Goal: Navigation & Orientation: Find specific page/section

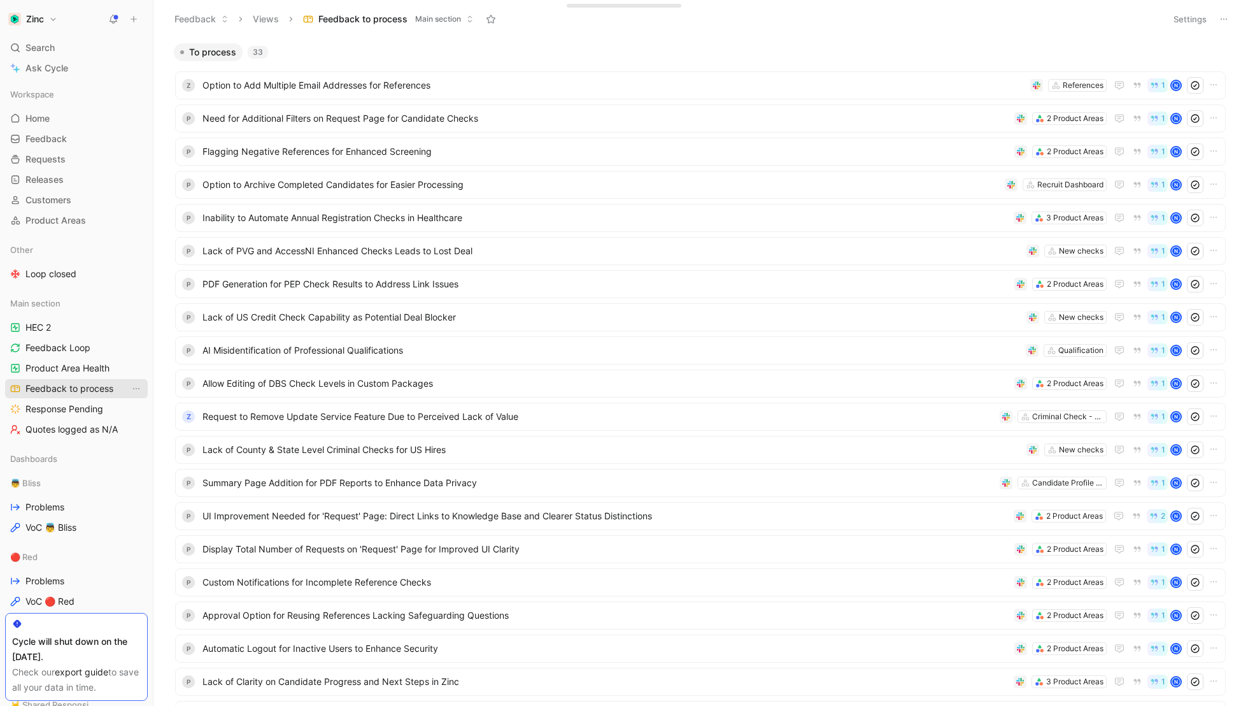
click at [54, 385] on span "Feedback to process" at bounding box center [69, 388] width 88 height 13
click at [343, 82] on span "Option to Add Multiple Email Addresses for References" at bounding box center [614, 85] width 823 height 15
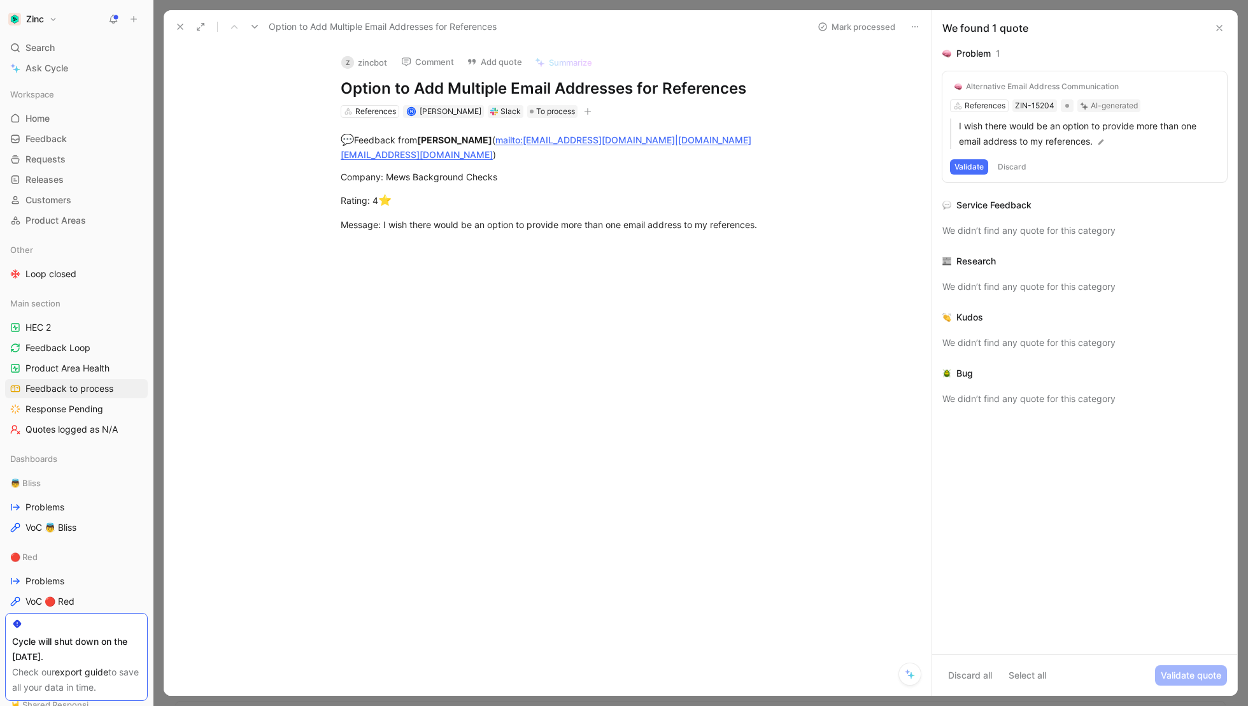
click at [371, 60] on button "z zincbot" at bounding box center [364, 62] width 57 height 19
click at [358, 63] on button "z zincbot" at bounding box center [364, 62] width 57 height 19
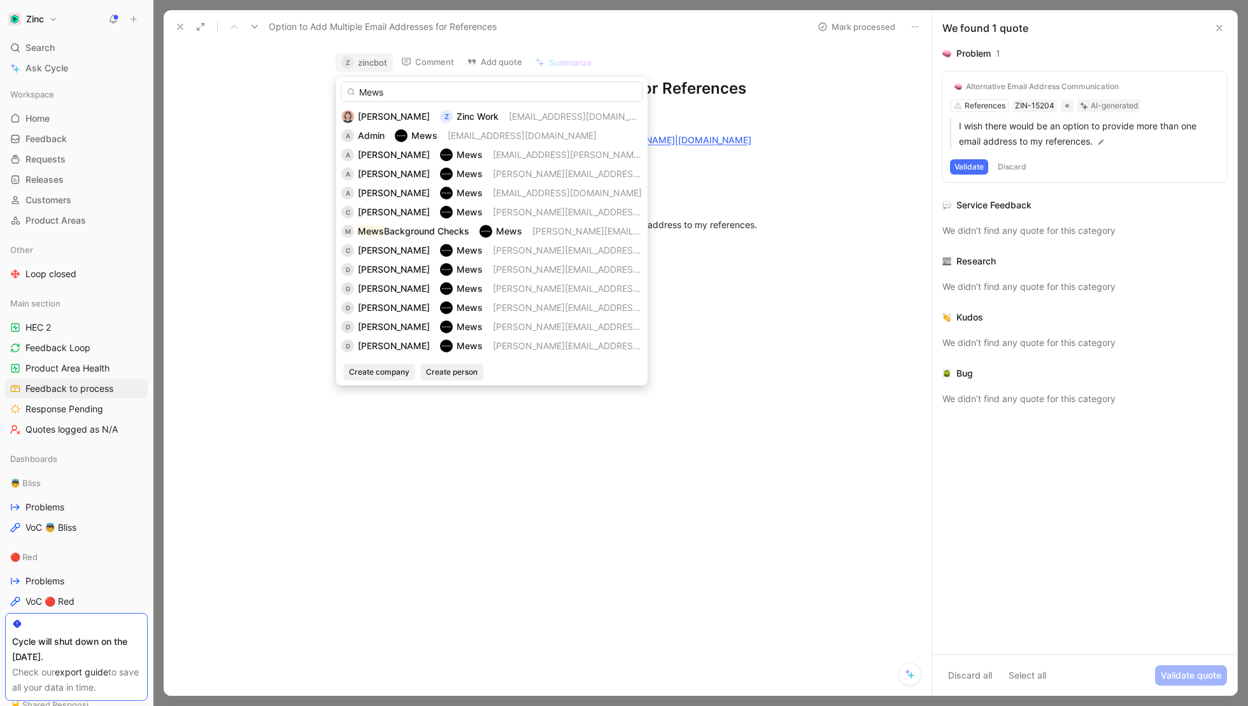
type input "Mews"
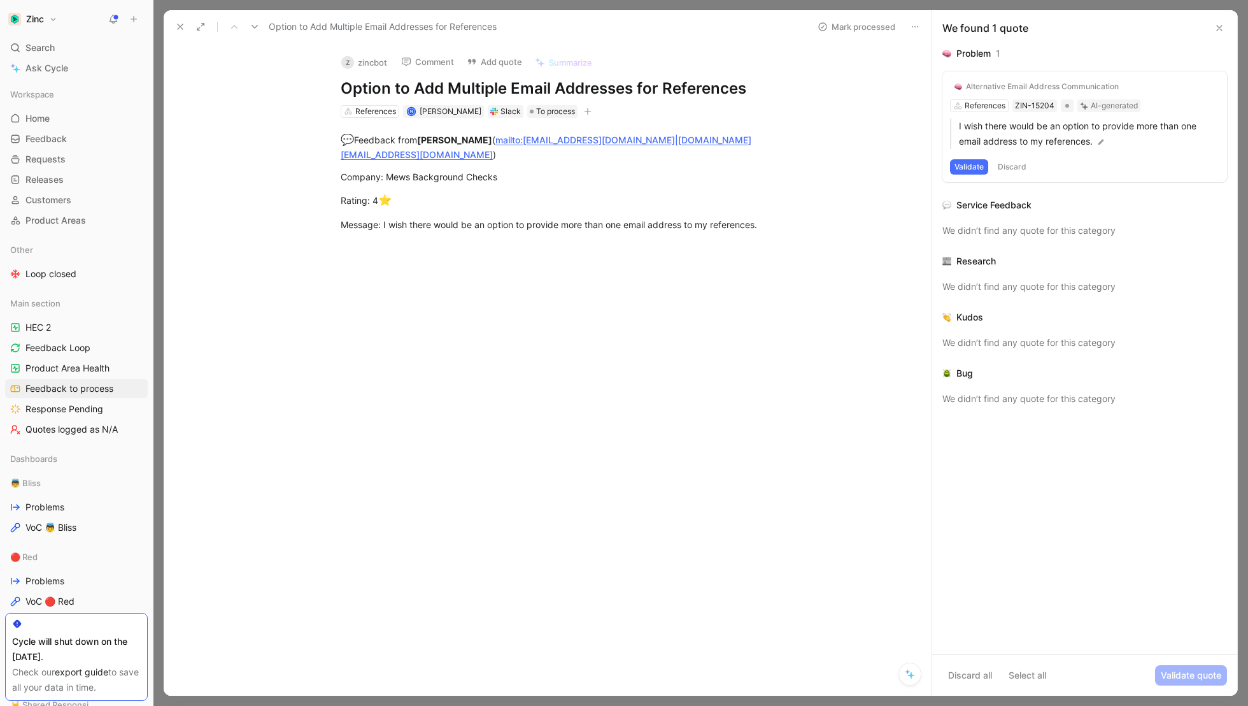
click at [362, 66] on button "z zincbot" at bounding box center [364, 62] width 57 height 19
click at [256, 27] on icon at bounding box center [255, 27] width 10 height 10
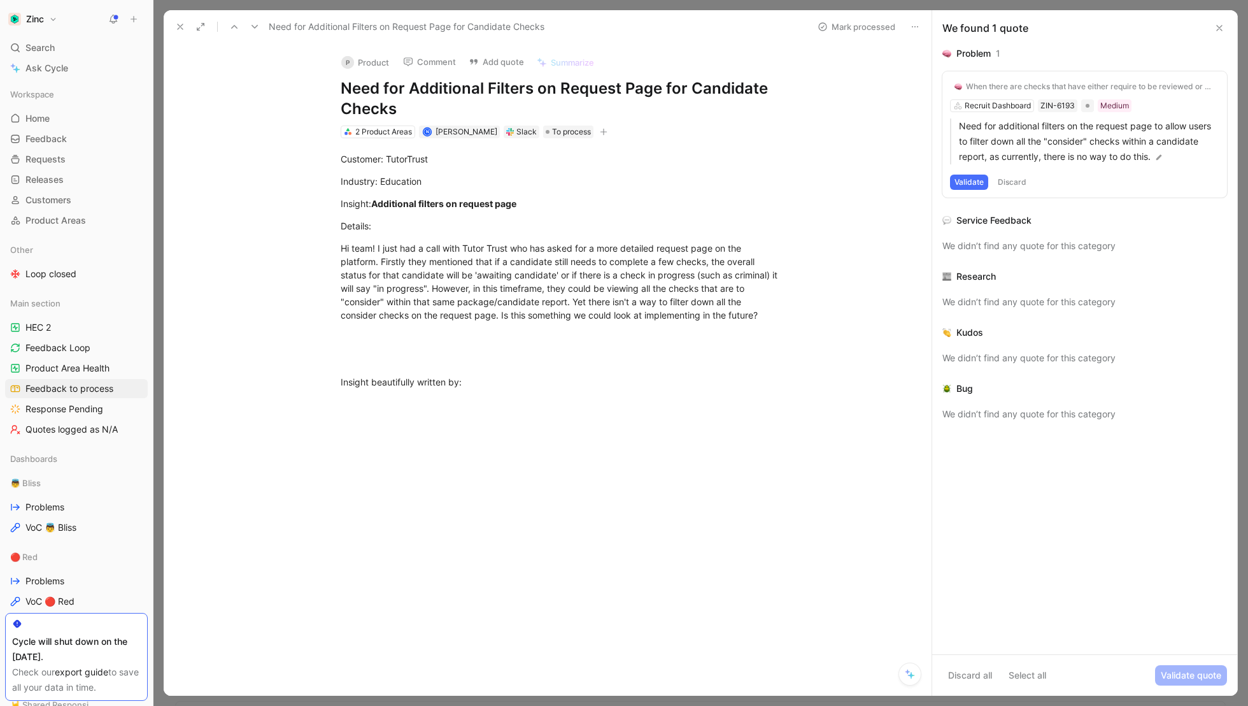
click at [359, 58] on button "P Product" at bounding box center [365, 62] width 59 height 19
click at [376, 62] on button "P Product" at bounding box center [365, 62] width 59 height 19
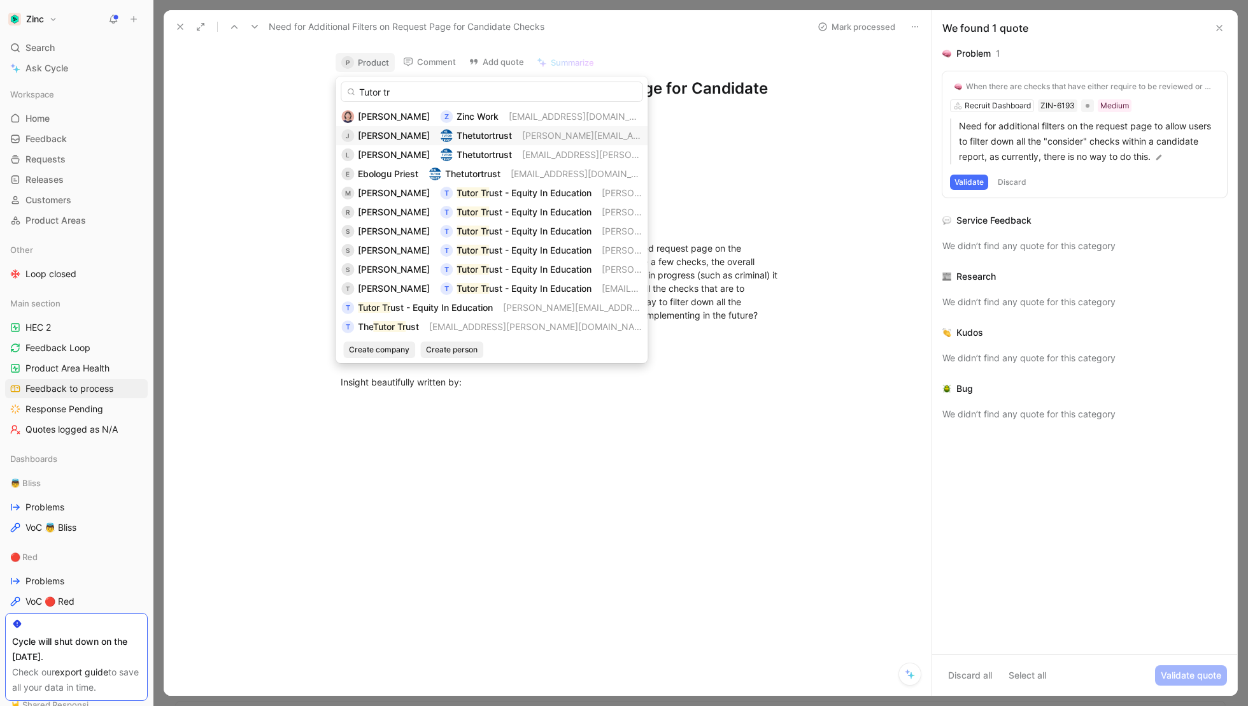
type input "Tutor tr"
click at [522, 130] on span "[PERSON_NAME][EMAIL_ADDRESS][DOMAIN_NAME]" at bounding box center [632, 135] width 221 height 11
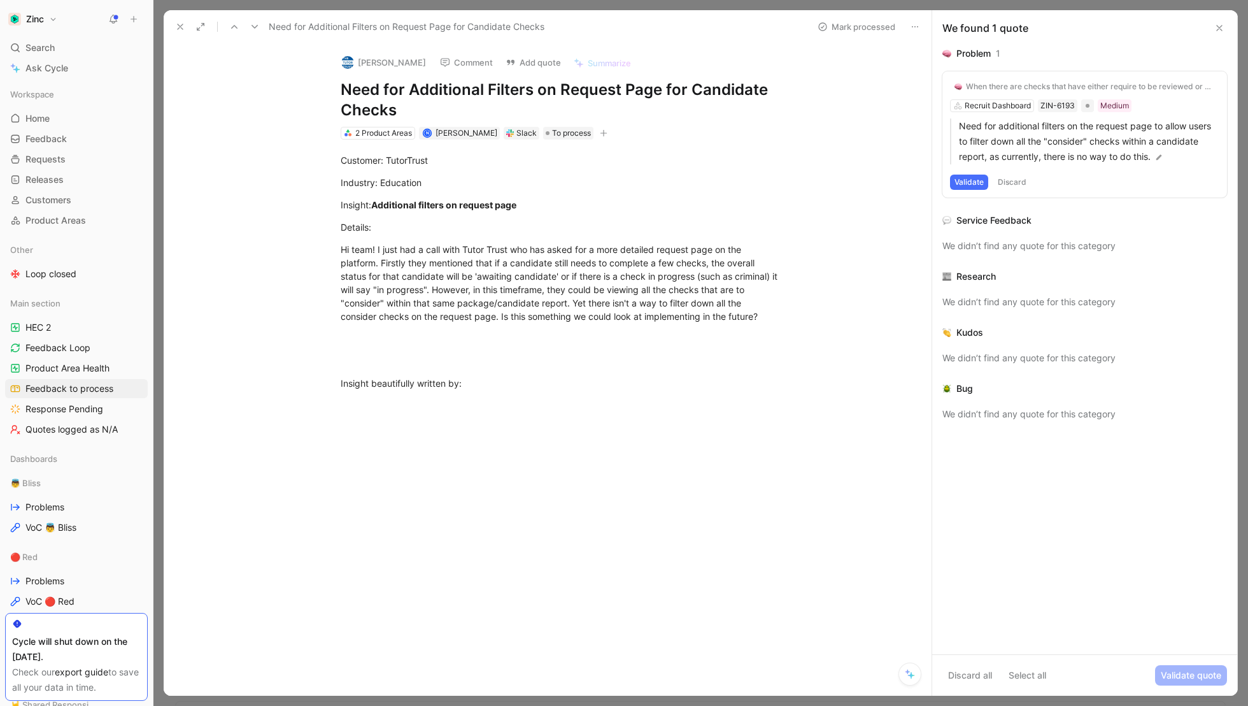
click at [256, 23] on icon at bounding box center [255, 27] width 10 height 10
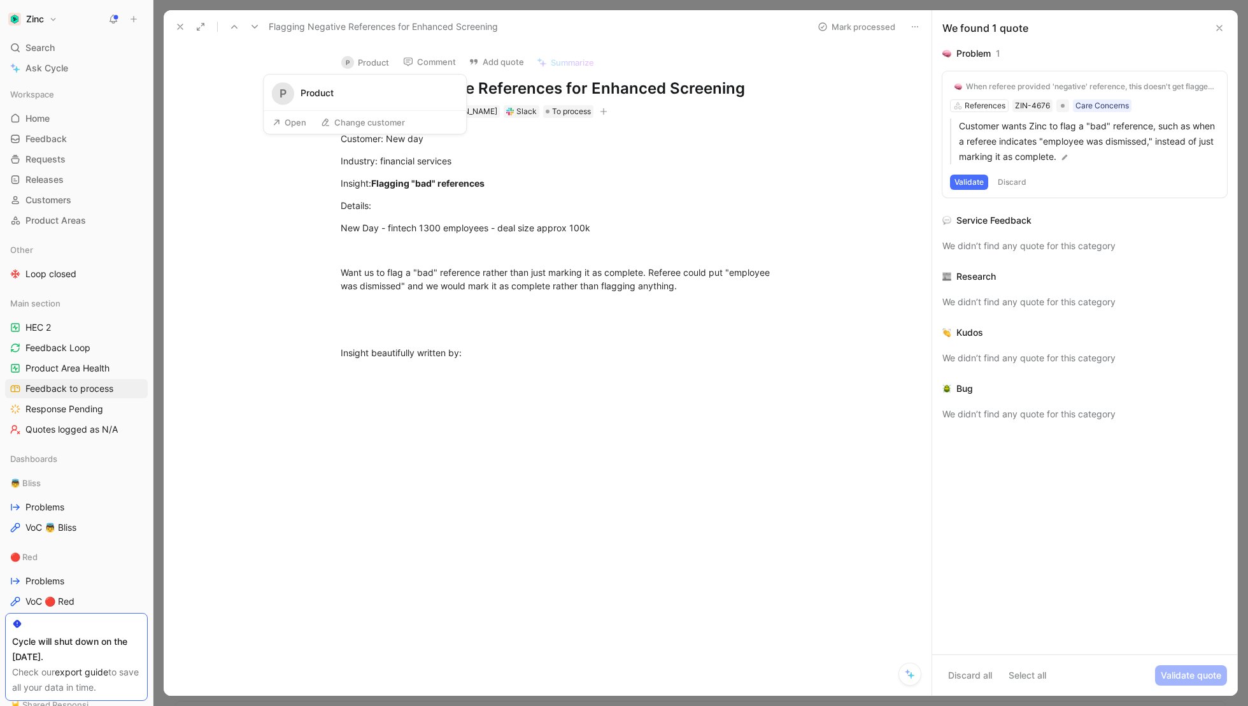
click at [374, 61] on button "P Product" at bounding box center [365, 62] width 59 height 19
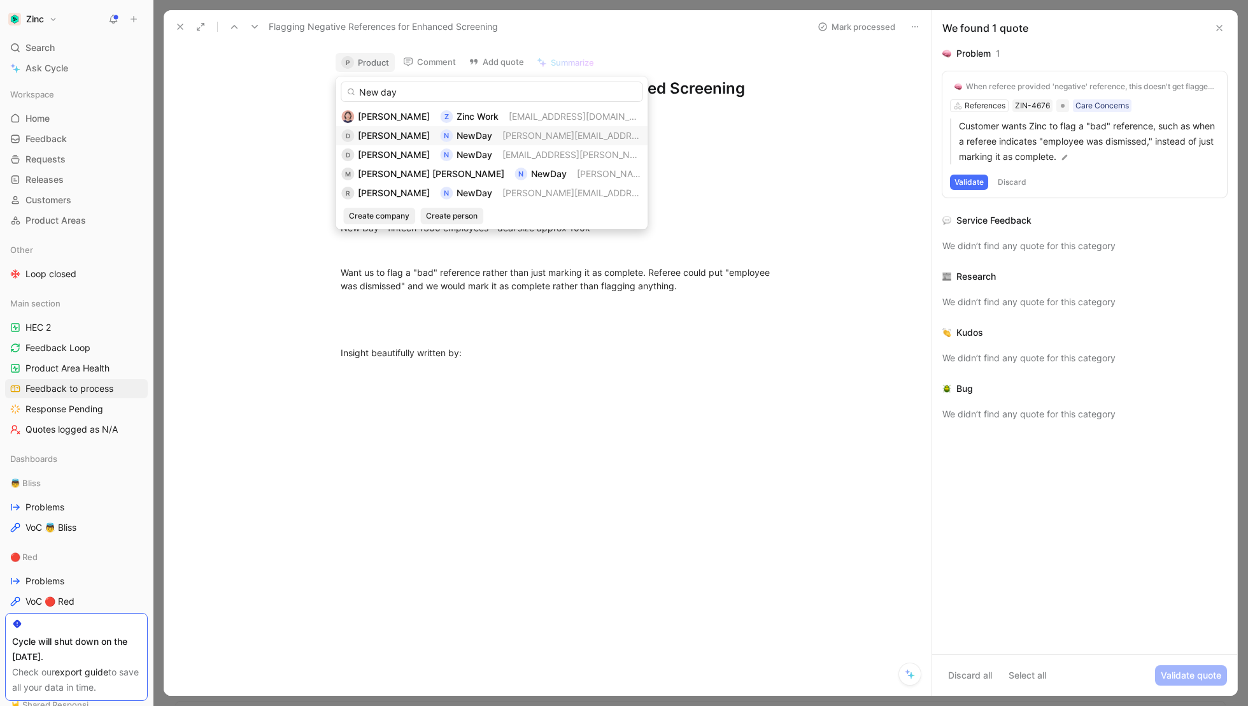
type input "New day"
click at [559, 135] on span "[PERSON_NAME][EMAIL_ADDRESS][PERSON_NAME][DOMAIN_NAME]" at bounding box center [649, 135] width 293 height 11
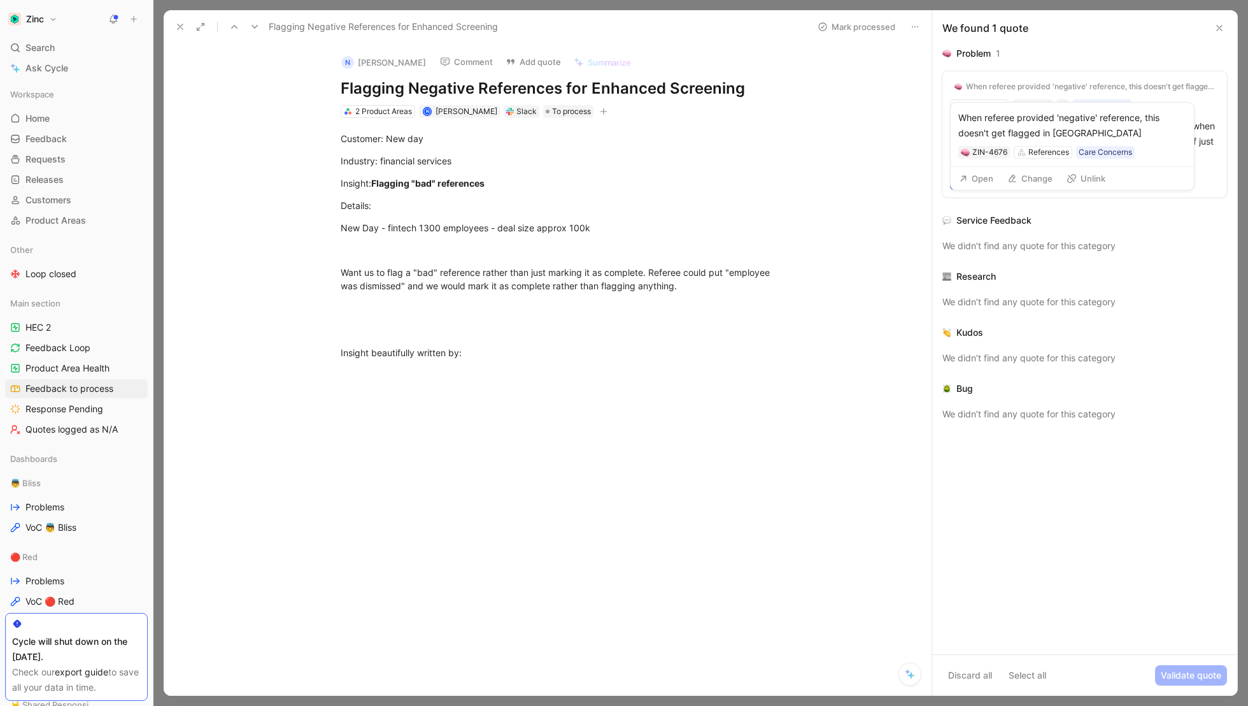
click at [1020, 87] on div "When referee provided 'negative' reference, this doesn't get flagged in [GEOGRA…" at bounding box center [1090, 87] width 249 height 10
click at [966, 182] on button "Validate" at bounding box center [969, 182] width 38 height 15
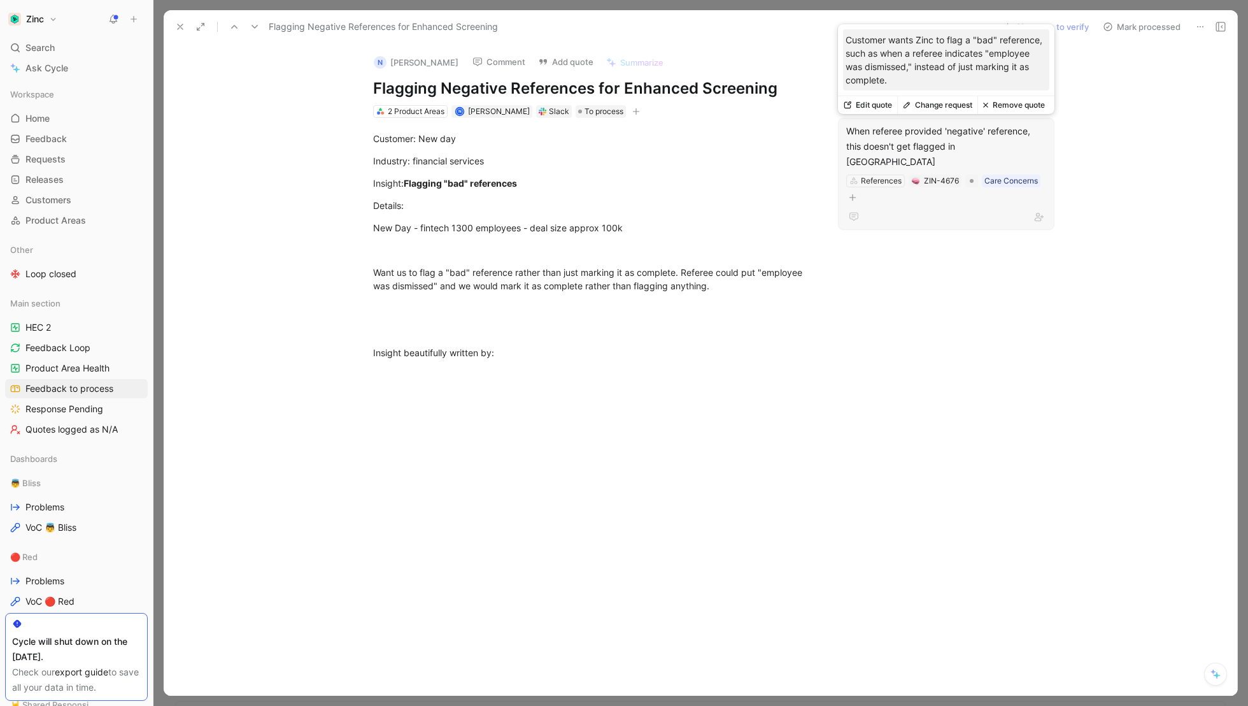
click at [915, 134] on div "When referee provided 'negative' reference, this doesn't get flagged in [GEOGRA…" at bounding box center [946, 147] width 200 height 46
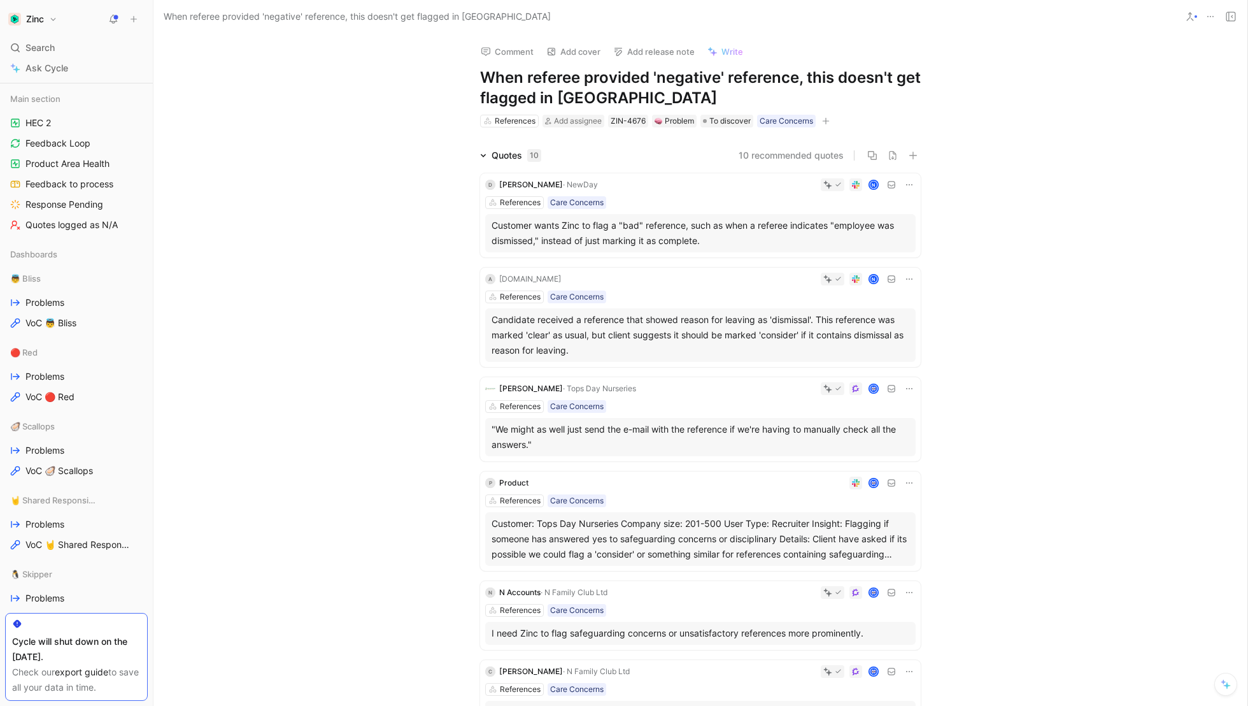
scroll to position [215, 0]
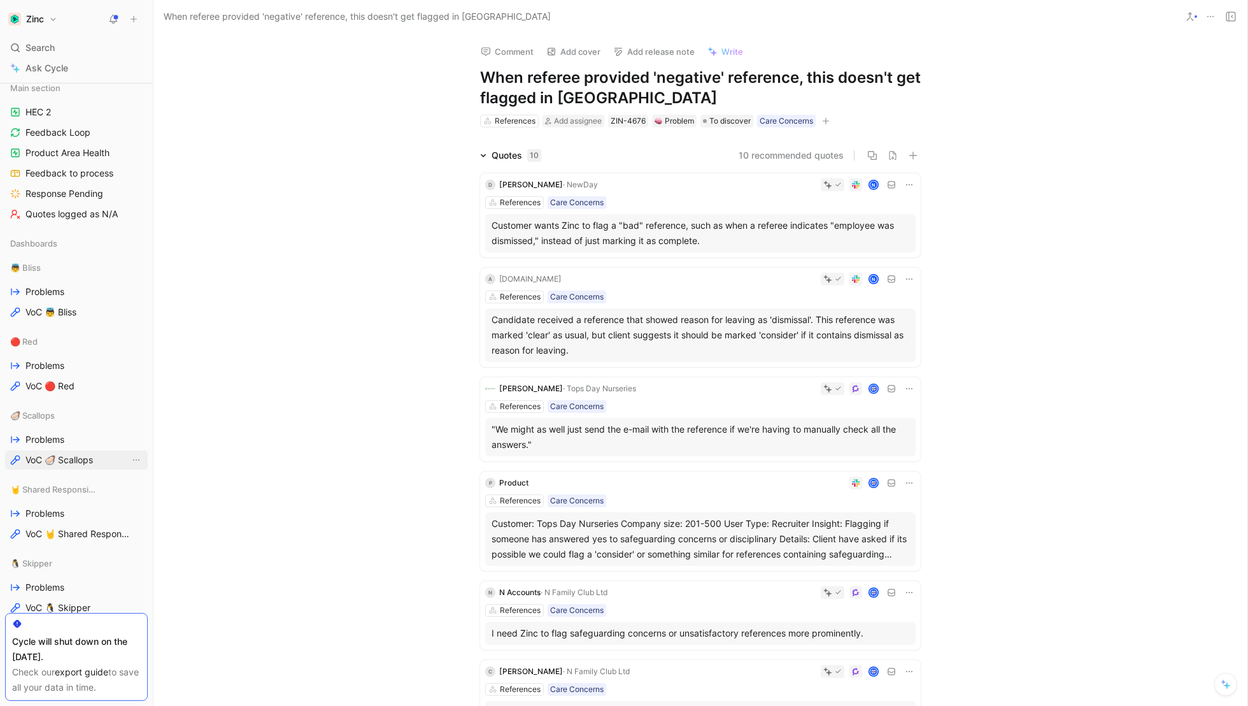
click at [33, 457] on span "VoC 🦪 Scallops" at bounding box center [59, 459] width 68 height 13
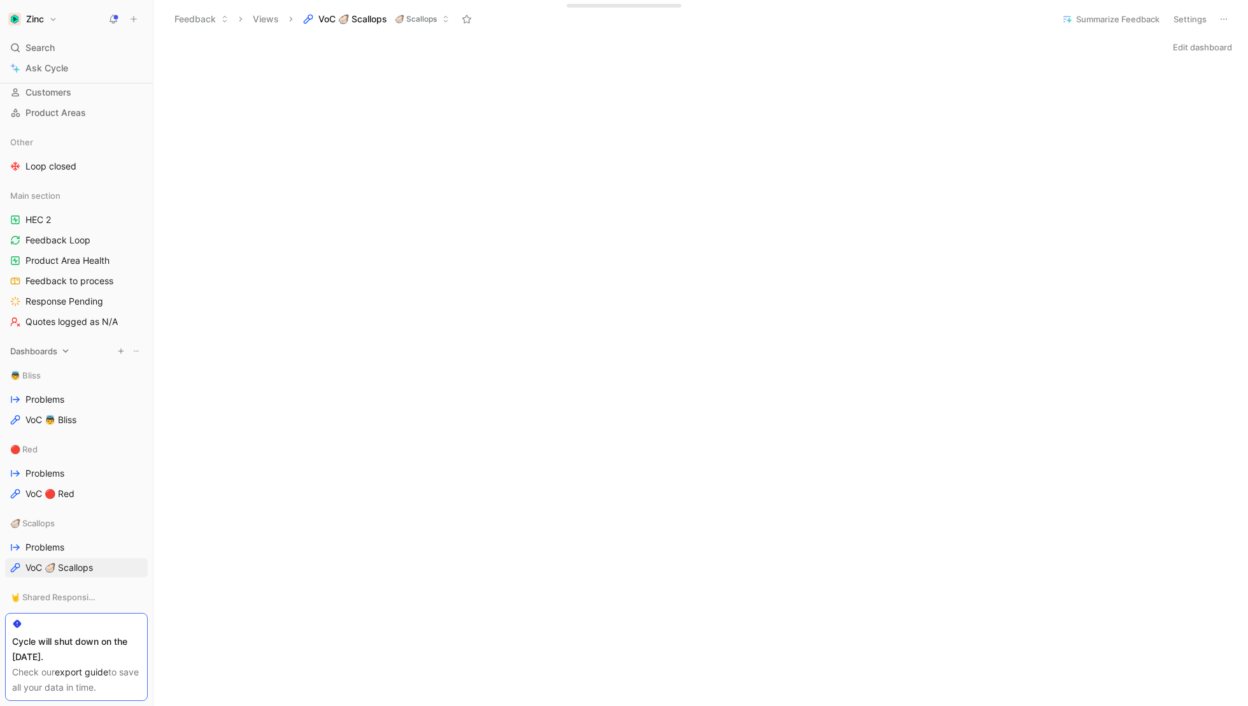
scroll to position [62, 0]
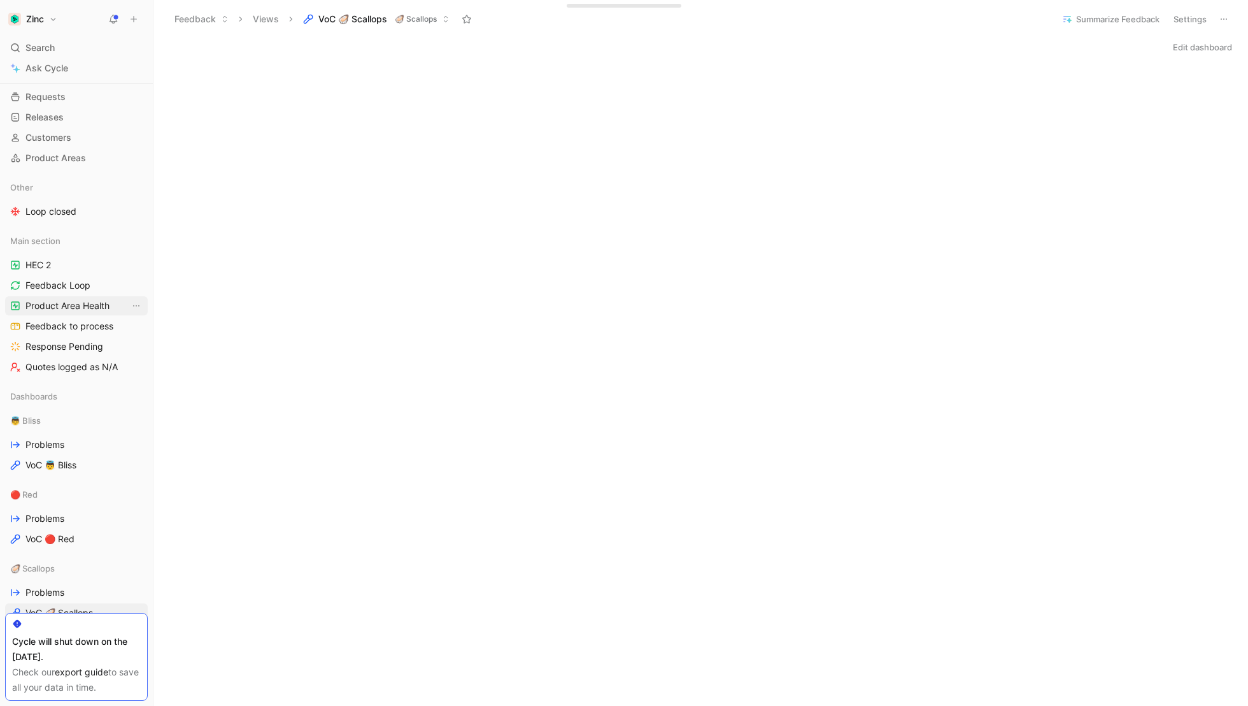
click at [71, 301] on span "Product Area Health" at bounding box center [67, 305] width 84 height 13
click at [48, 282] on span "Feedback Loop" at bounding box center [57, 285] width 65 height 13
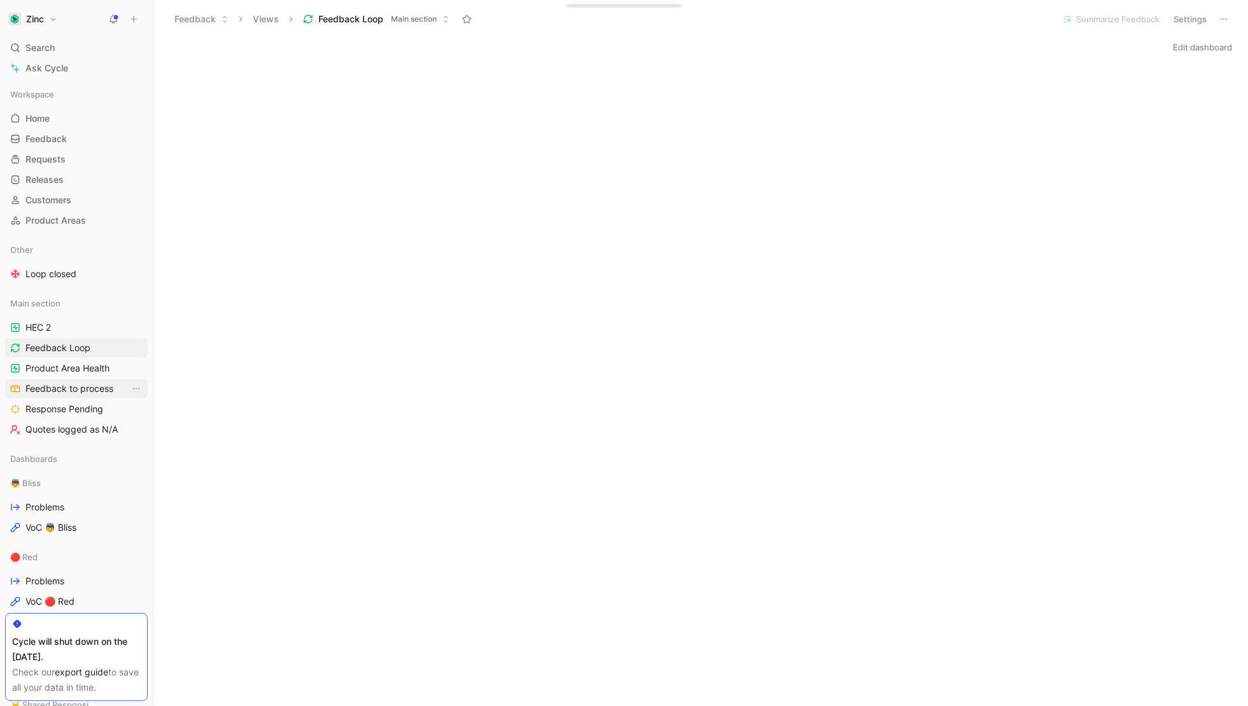
click at [59, 384] on span "Feedback to process" at bounding box center [69, 388] width 88 height 13
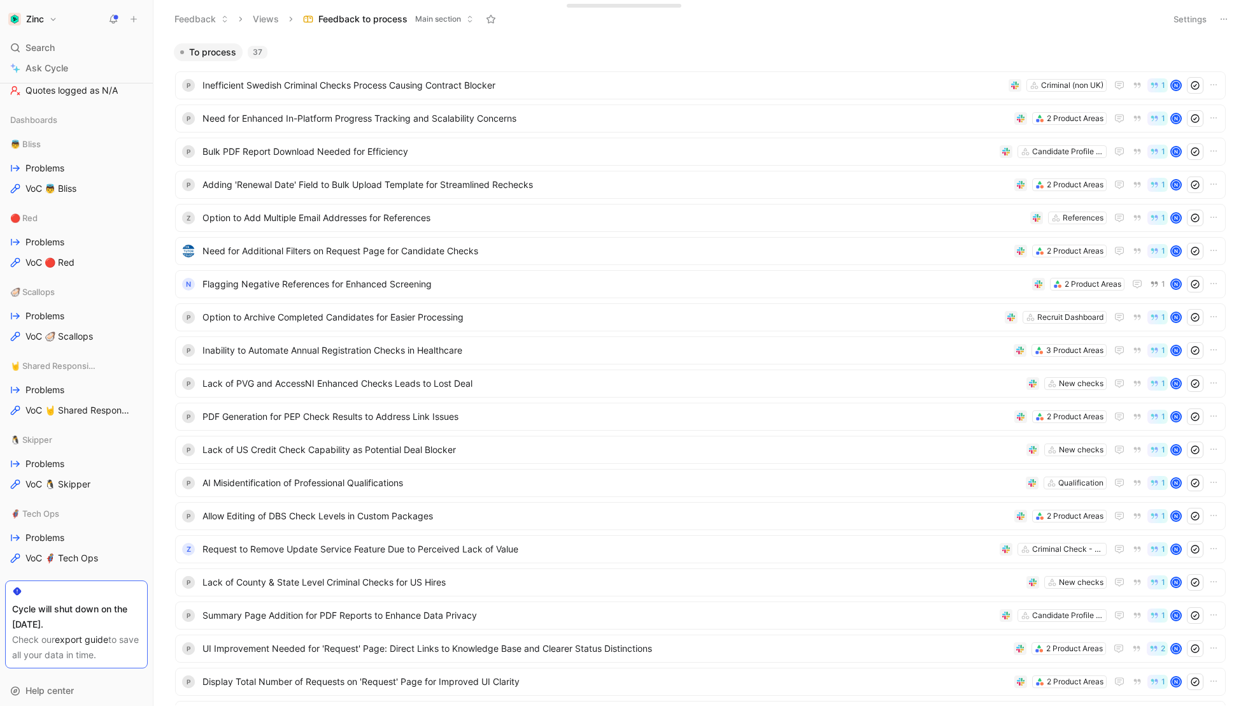
scroll to position [348, 0]
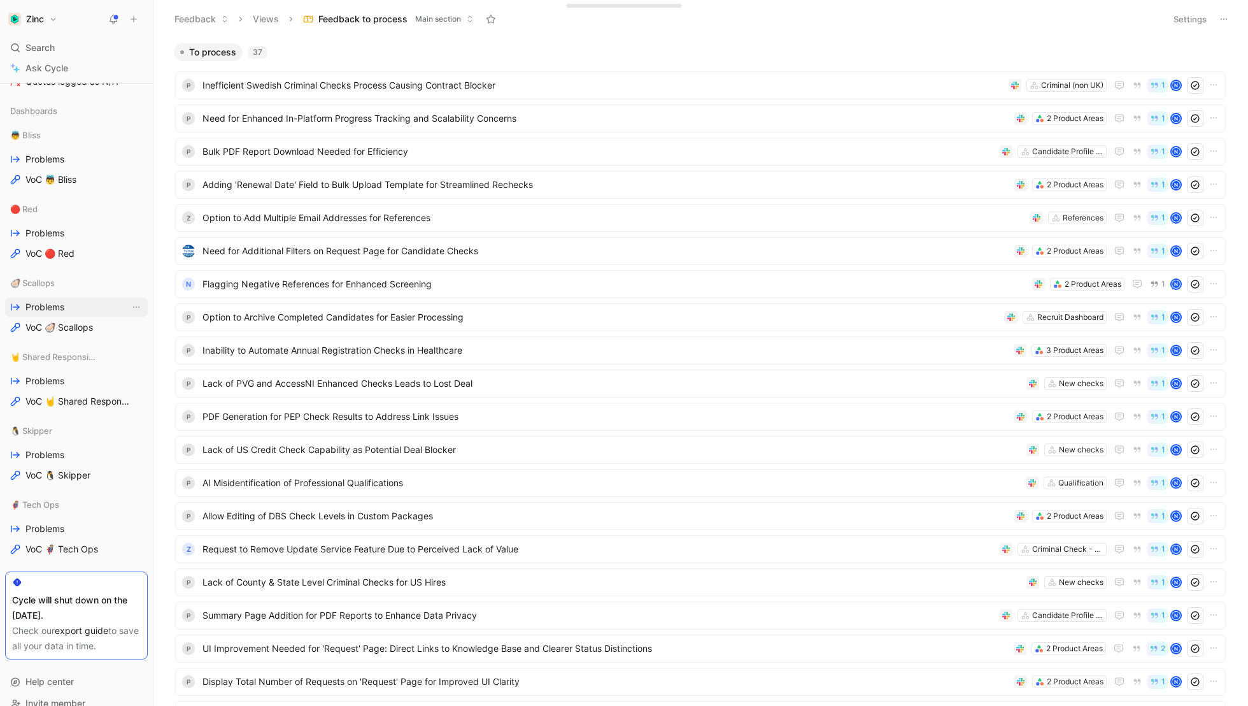
click at [33, 306] on span "Problems" at bounding box center [44, 307] width 39 height 13
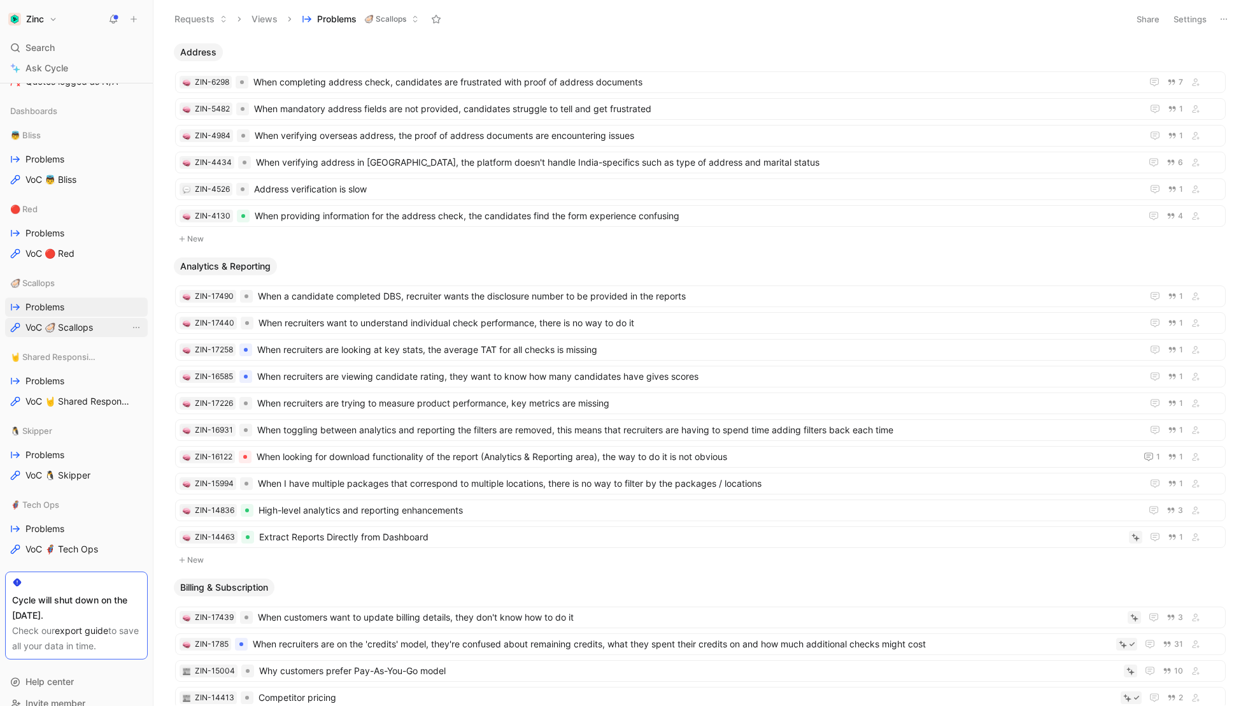
click at [34, 326] on span "VoC 🦪 Scallops" at bounding box center [59, 327] width 68 height 13
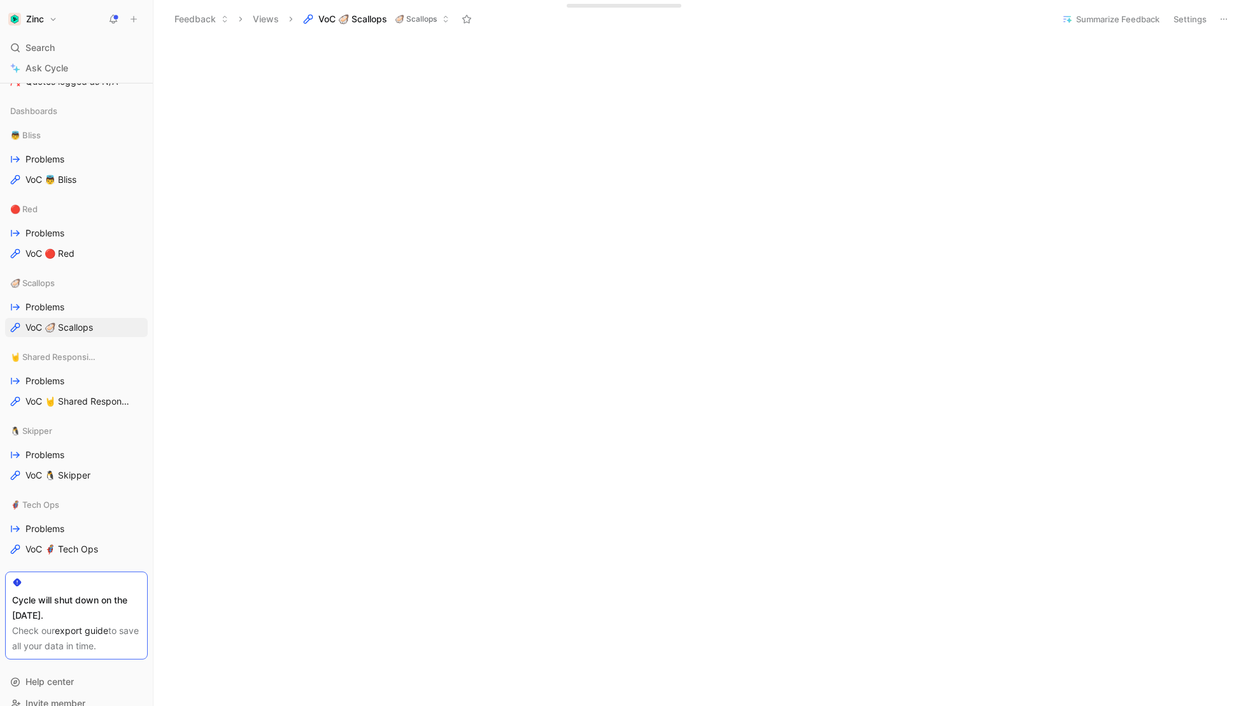
scroll to position [438, 0]
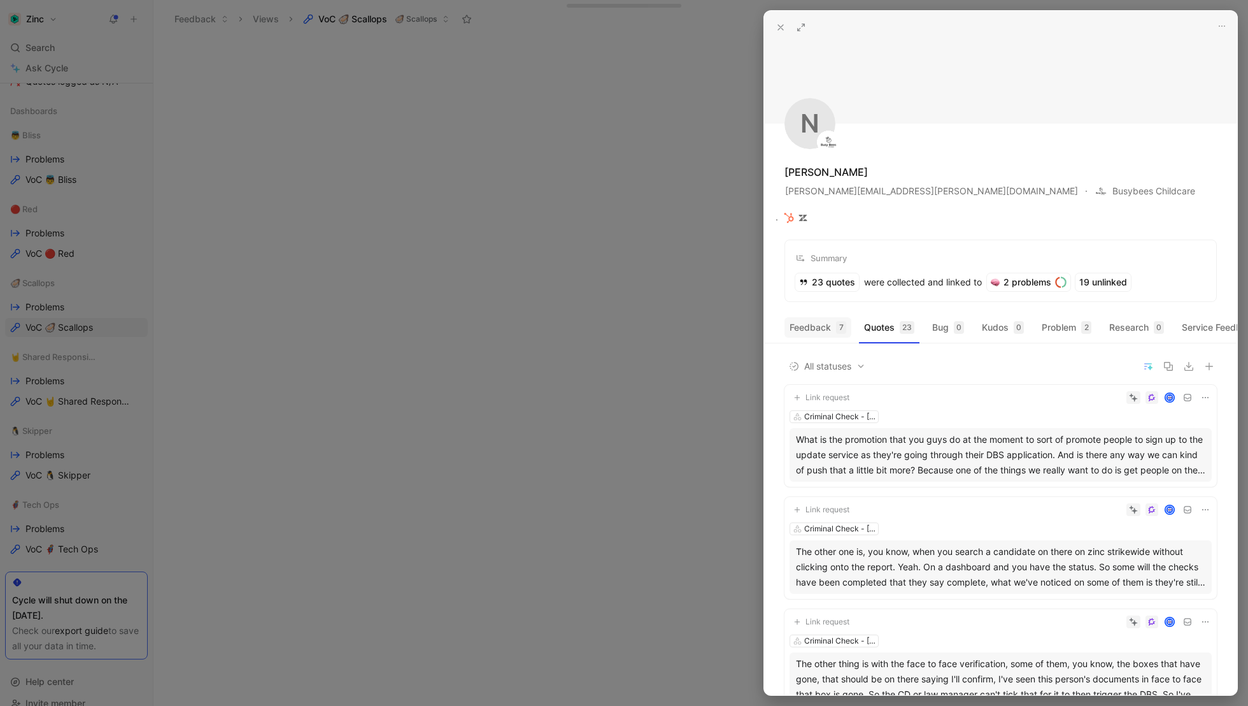
click at [821, 317] on button "Feedback 7" at bounding box center [818, 327] width 67 height 20
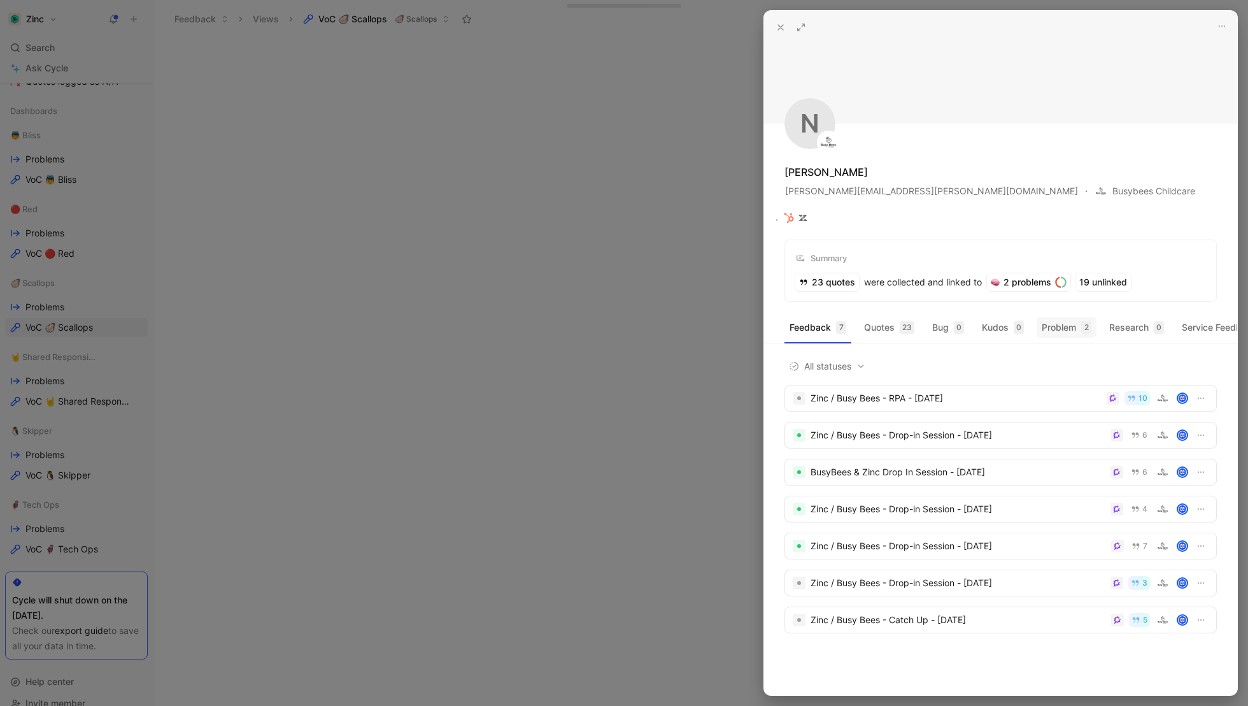
scroll to position [0, 42]
click at [1026, 317] on button "Problem 2" at bounding box center [1027, 327] width 60 height 20
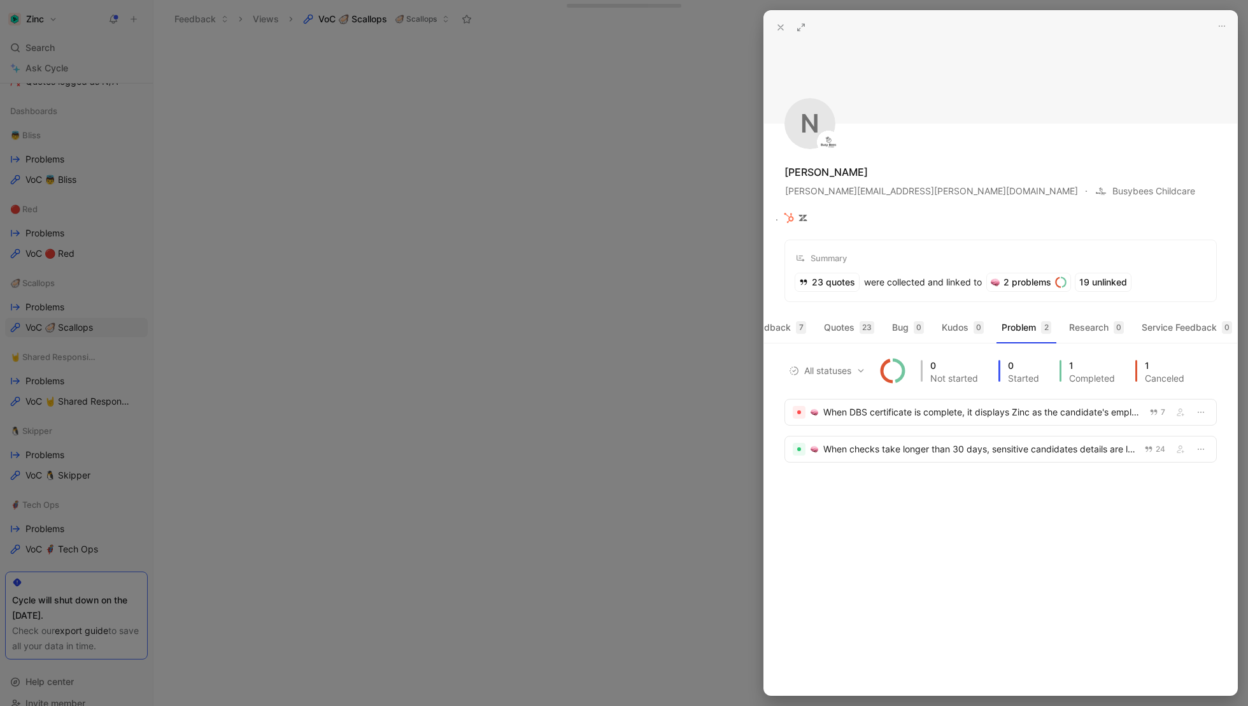
click at [778, 26] on icon at bounding box center [781, 27] width 10 height 10
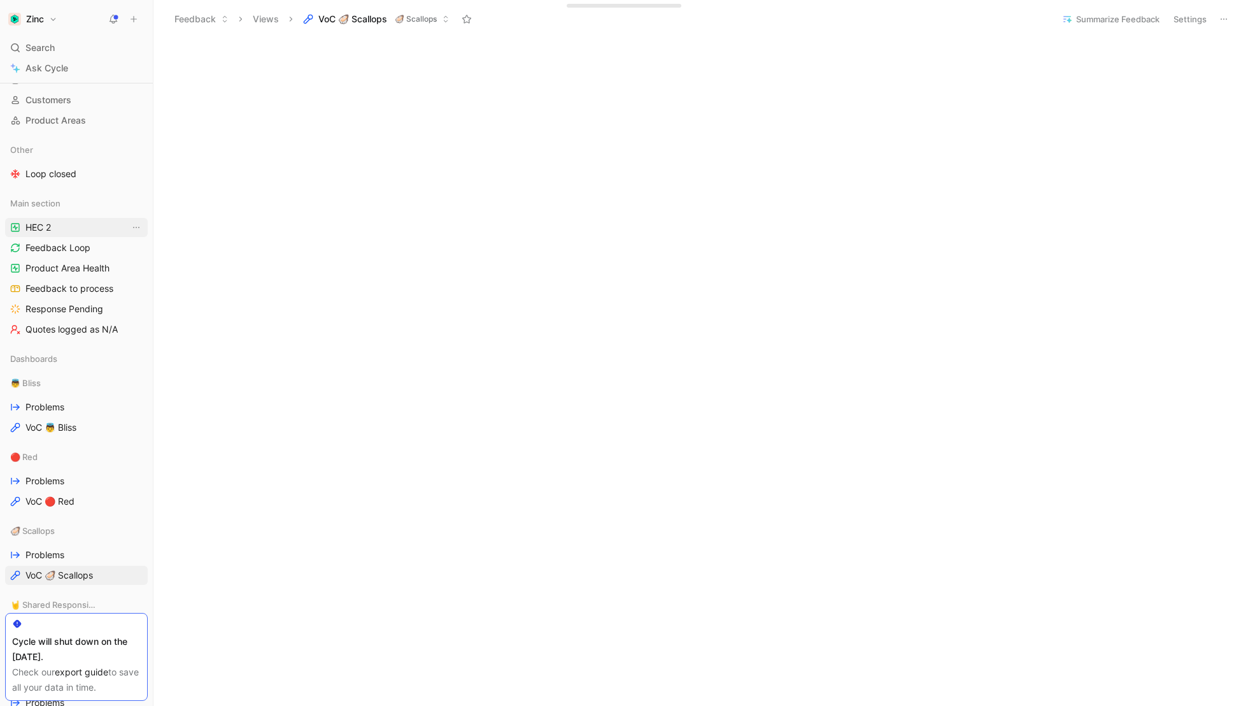
scroll to position [97, 0]
click at [38, 292] on span "Feedback to process" at bounding box center [69, 291] width 88 height 13
